Goal: Information Seeking & Learning: Learn about a topic

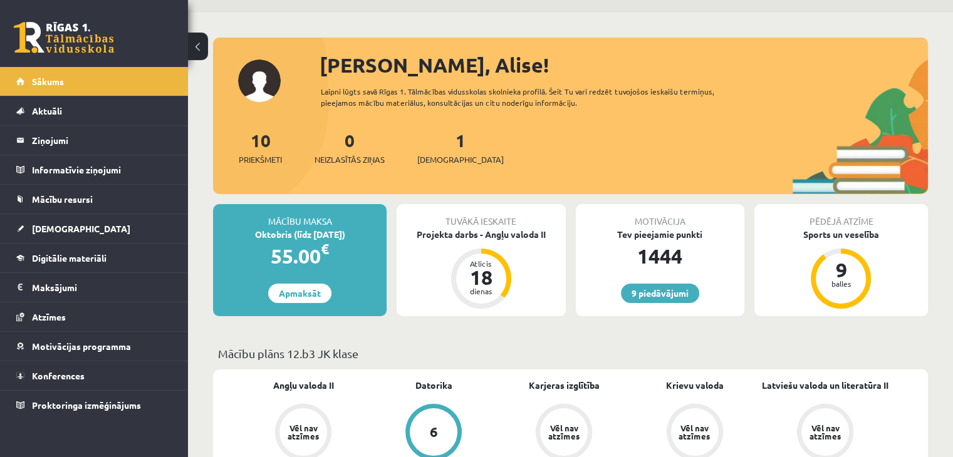
scroll to position [188, 0]
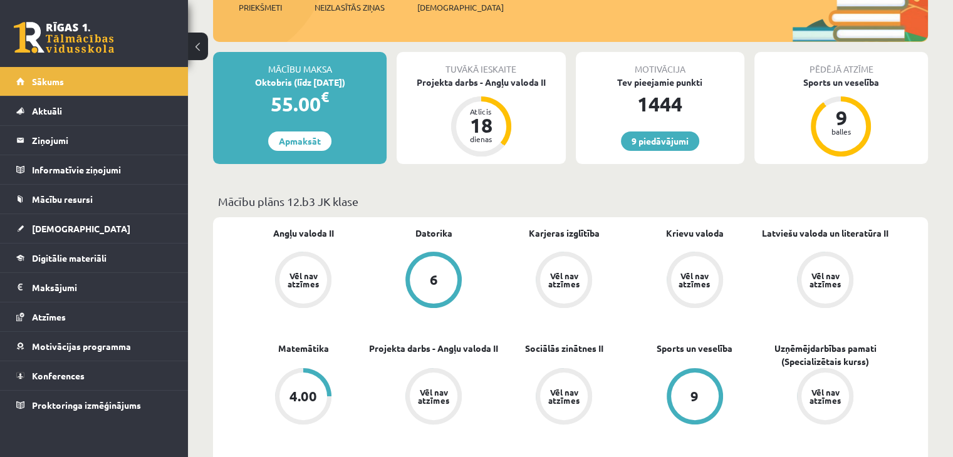
click at [108, 44] on link at bounding box center [64, 37] width 100 height 31
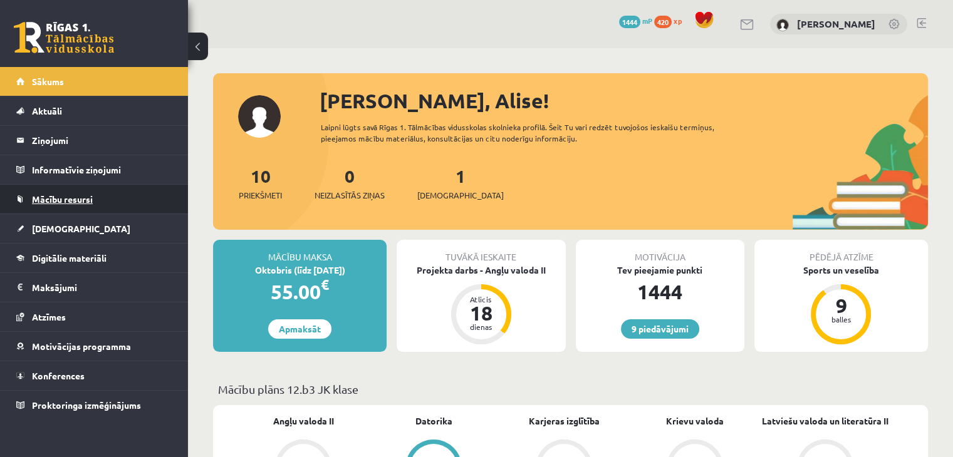
click at [88, 204] on link "Mācību resursi" at bounding box center [94, 199] width 156 height 29
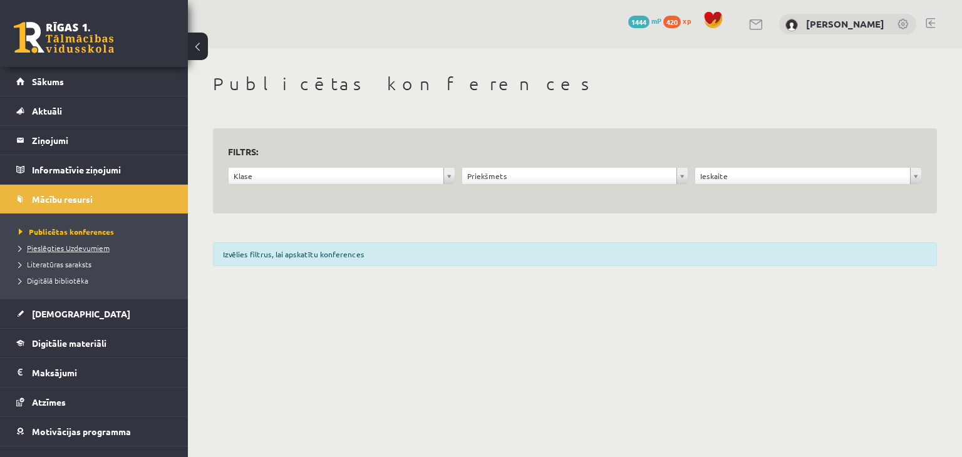
click at [86, 245] on span "Pieslēgties Uzdevumiem" at bounding box center [64, 248] width 91 height 10
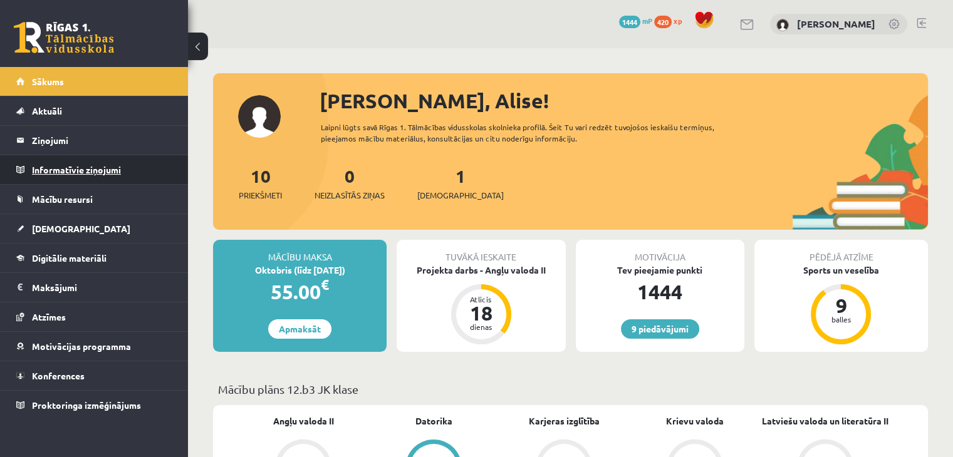
click at [101, 164] on legend "Informatīvie ziņojumi 0" at bounding box center [102, 169] width 140 height 29
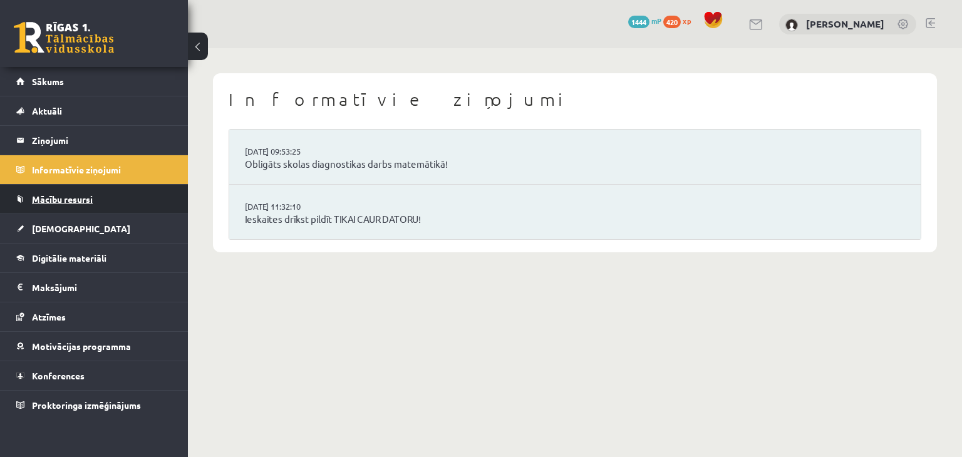
click at [90, 194] on span "Mācību resursi" at bounding box center [62, 199] width 61 height 11
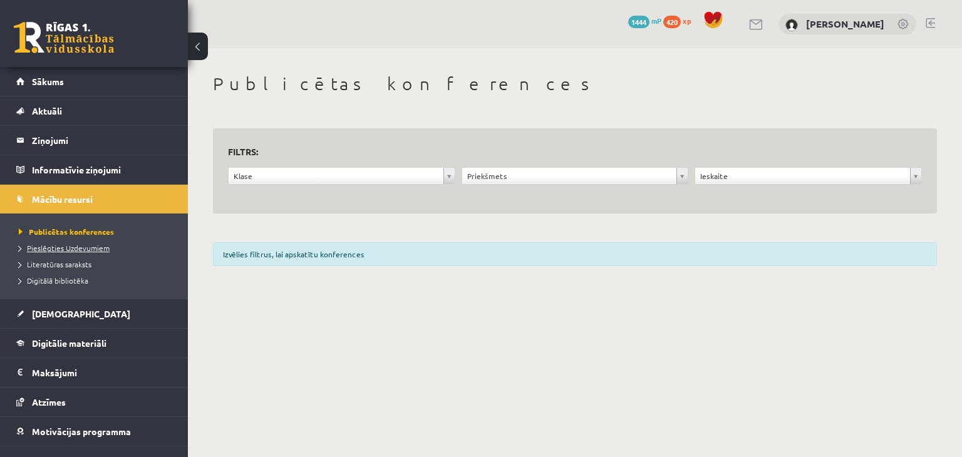
click at [100, 245] on span "Pieslēgties Uzdevumiem" at bounding box center [64, 248] width 91 height 10
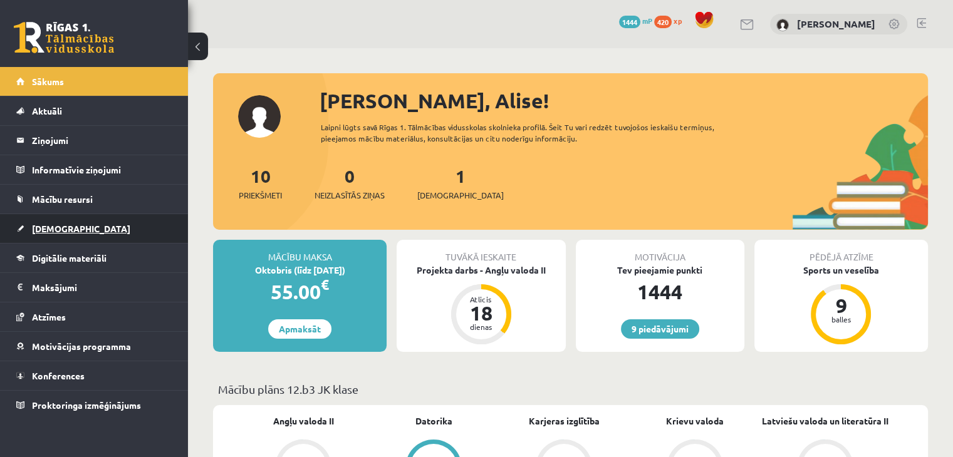
click at [88, 227] on link "[DEMOGRAPHIC_DATA]" at bounding box center [94, 228] width 156 height 29
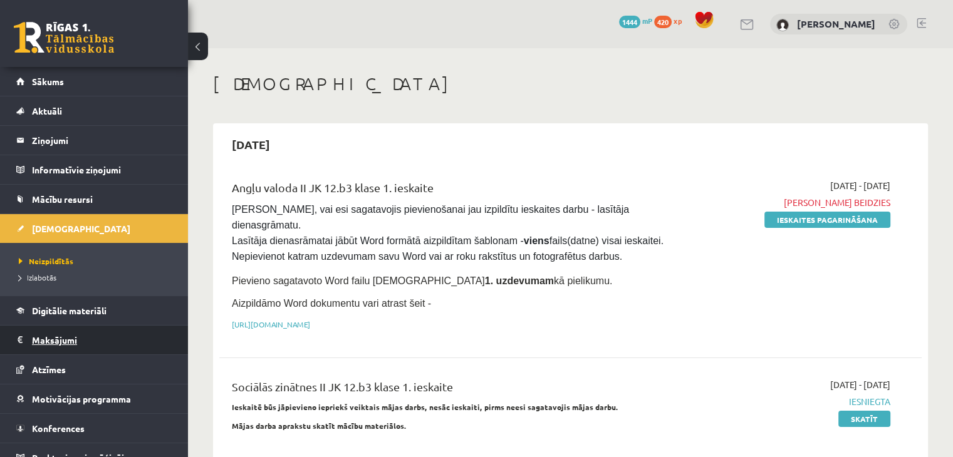
click at [95, 326] on legend "Maksājumi 0" at bounding box center [102, 340] width 140 height 29
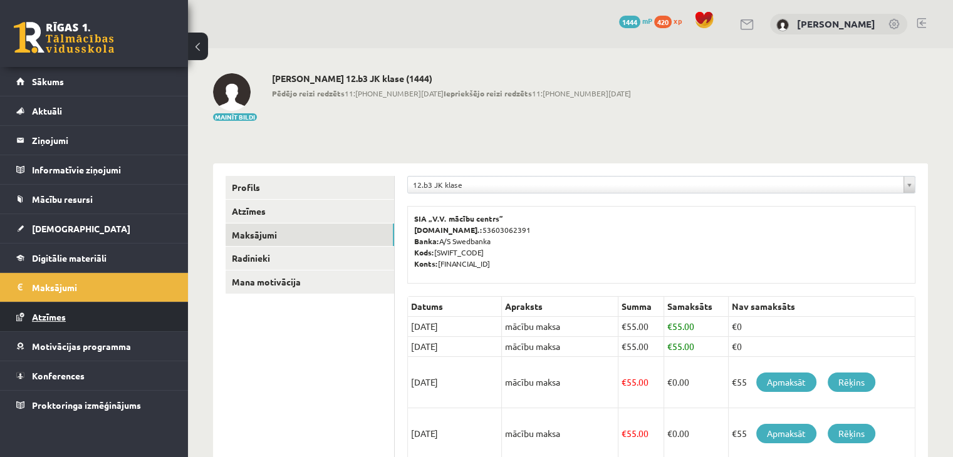
click at [60, 314] on span "Atzīmes" at bounding box center [49, 316] width 34 height 11
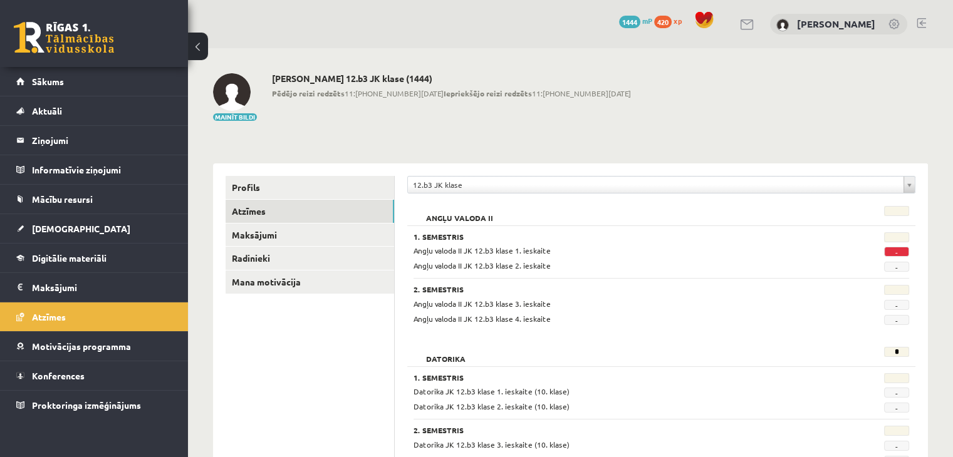
click at [893, 249] on span "-" at bounding box center [896, 252] width 25 height 10
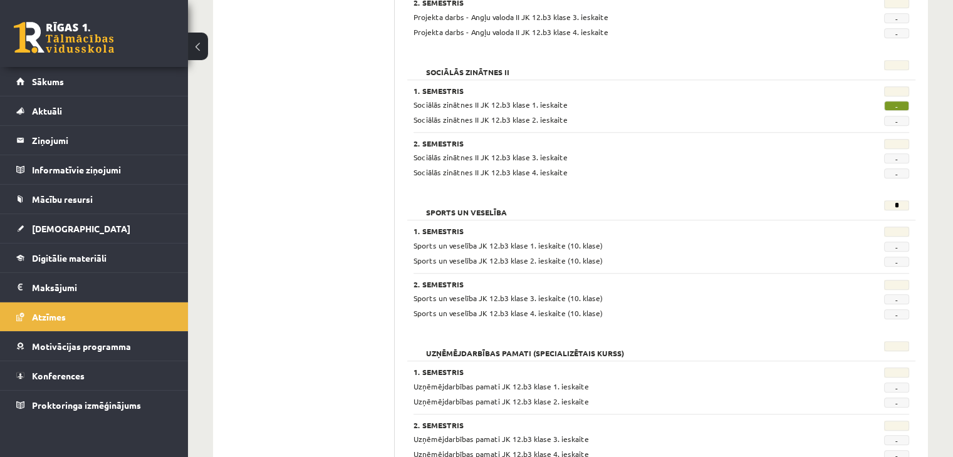
scroll to position [1045, 0]
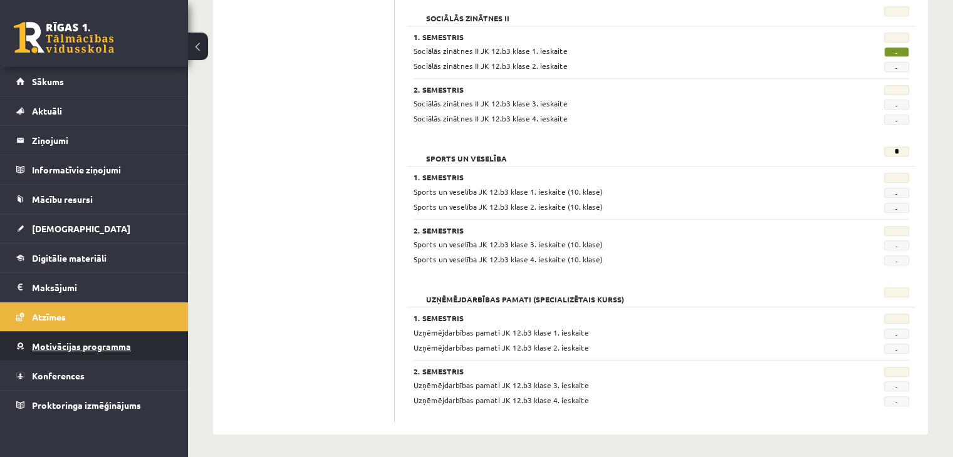
click at [80, 350] on link "Motivācijas programma" at bounding box center [94, 346] width 156 height 29
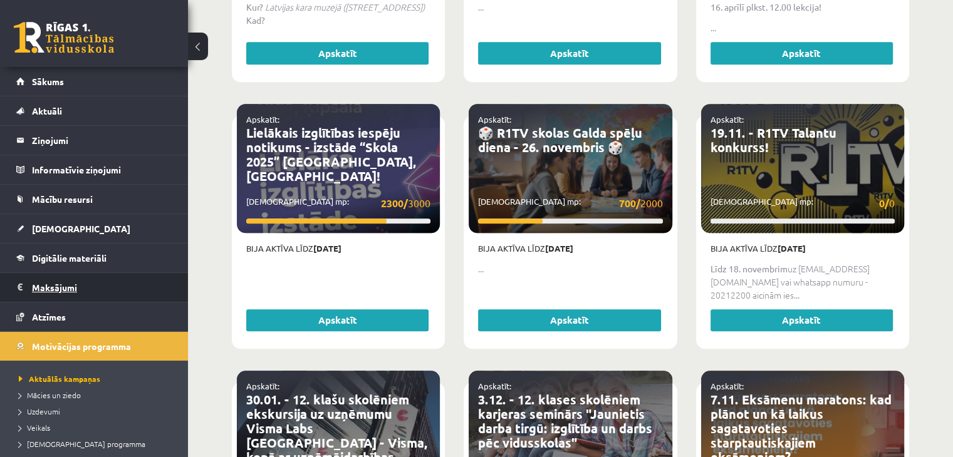
click at [68, 274] on legend "Maksājumi 0" at bounding box center [102, 287] width 140 height 29
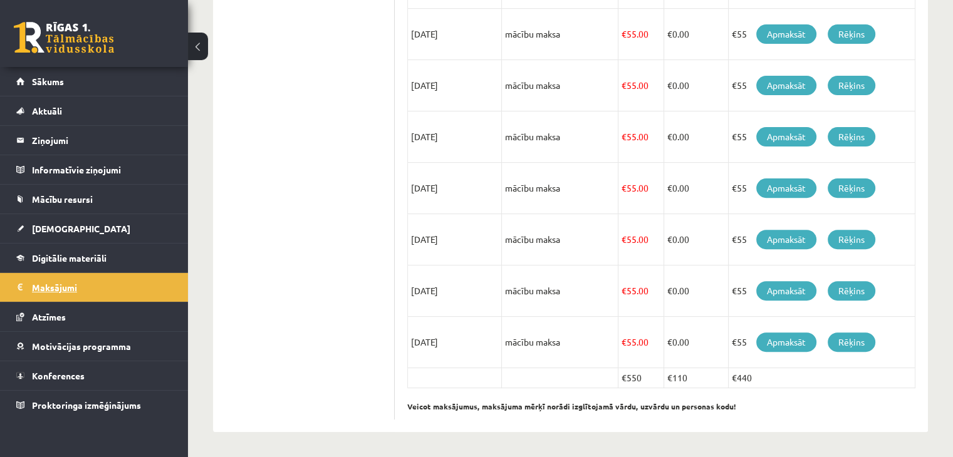
scroll to position [398, 0]
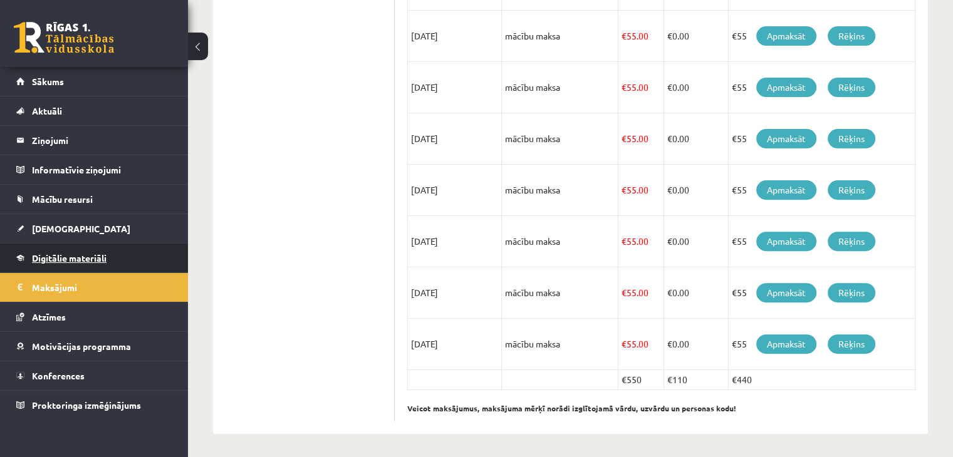
click at [71, 250] on link "Digitālie materiāli" at bounding box center [94, 258] width 156 height 29
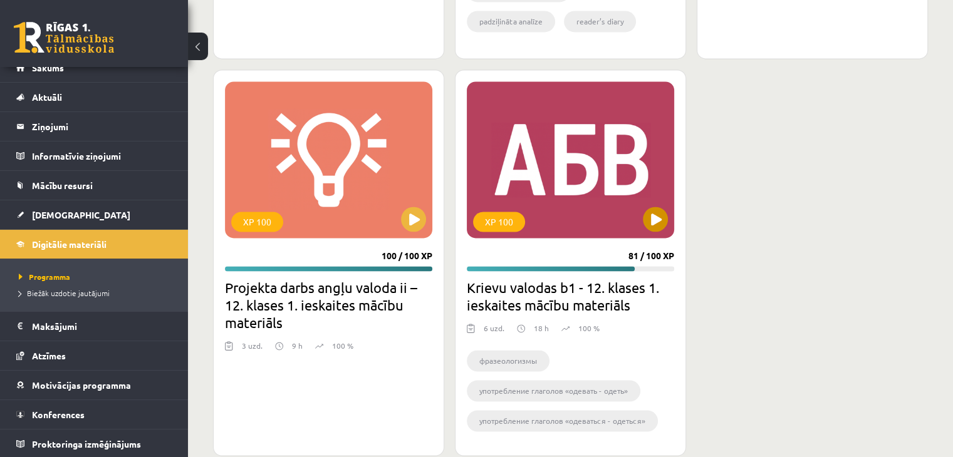
scroll to position [1931, 0]
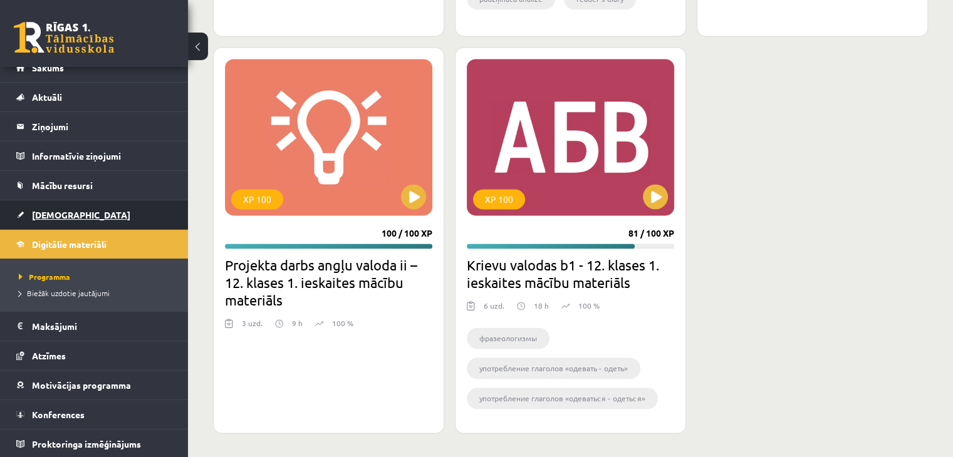
click at [45, 204] on link "[DEMOGRAPHIC_DATA]" at bounding box center [94, 214] width 156 height 29
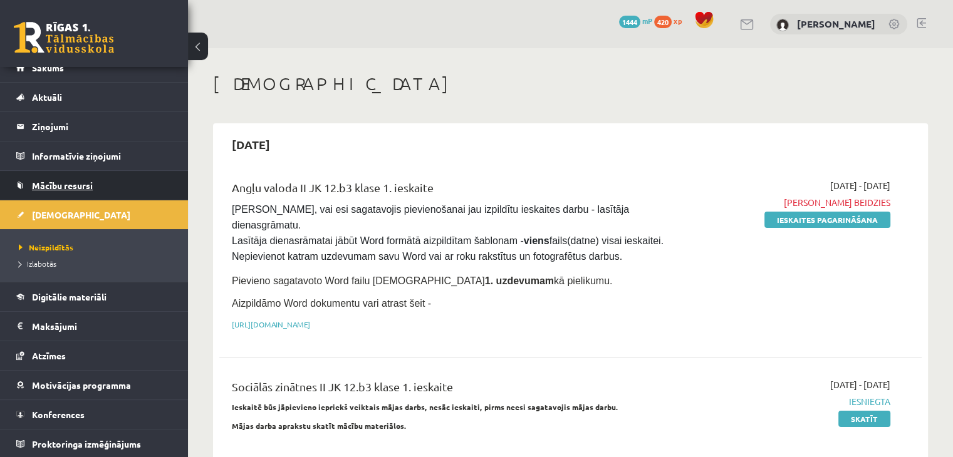
click at [55, 187] on span "Mācību resursi" at bounding box center [62, 185] width 61 height 11
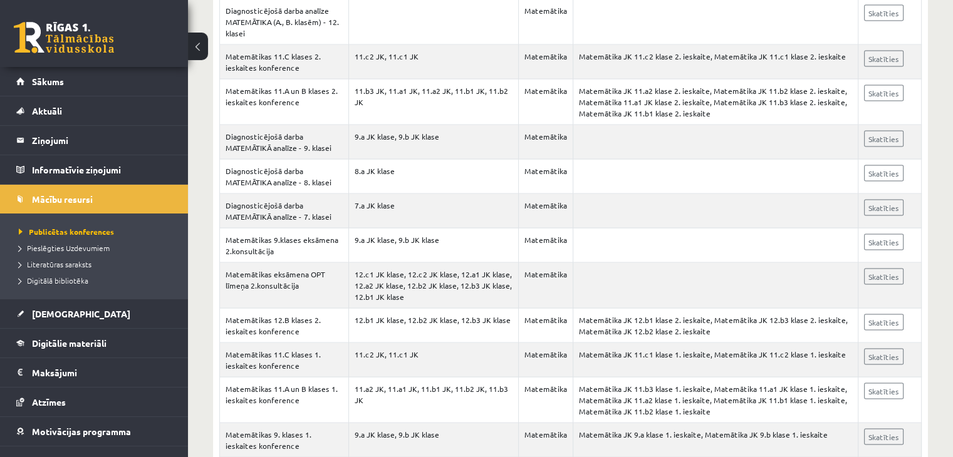
scroll to position [2794, 0]
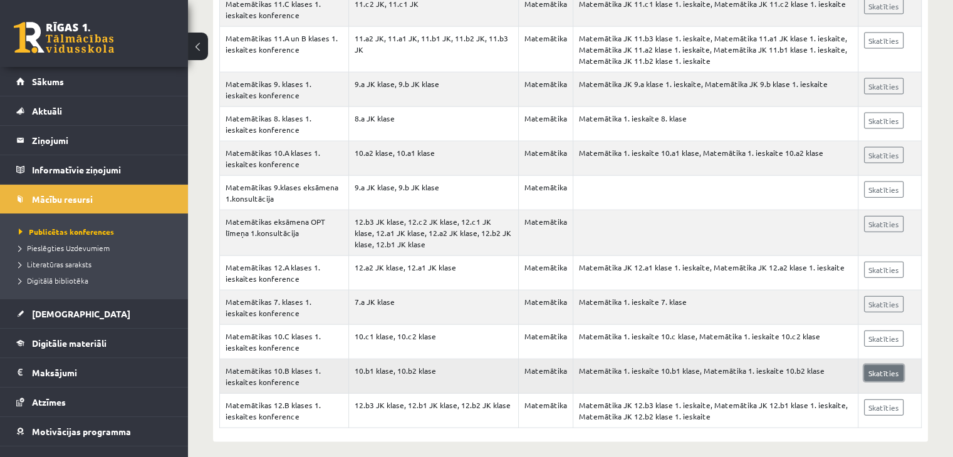
click at [867, 368] on link "Skatīties" at bounding box center [883, 373] width 39 height 16
